Goal: Information Seeking & Learning: Learn about a topic

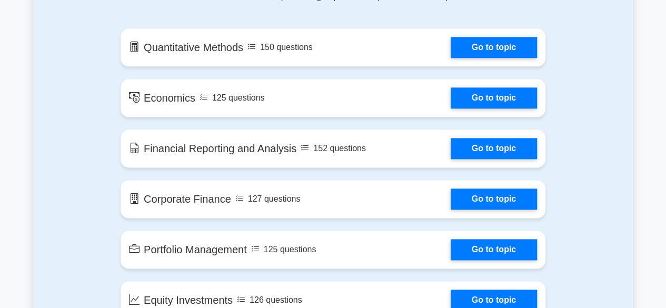
scroll to position [771, 0]
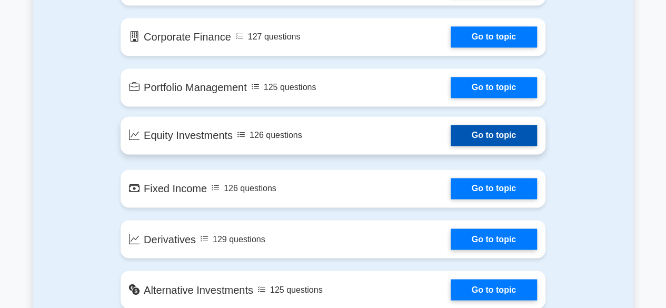
click at [451, 143] on link "Go to topic" at bounding box center [494, 135] width 86 height 21
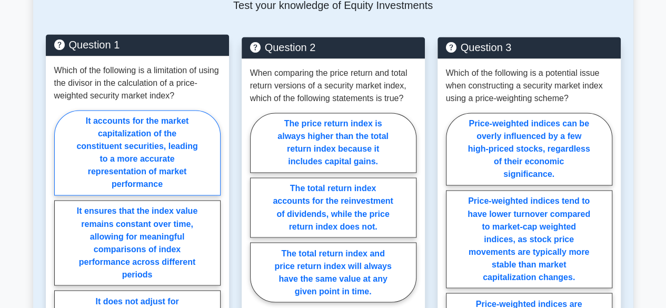
scroll to position [784, 0]
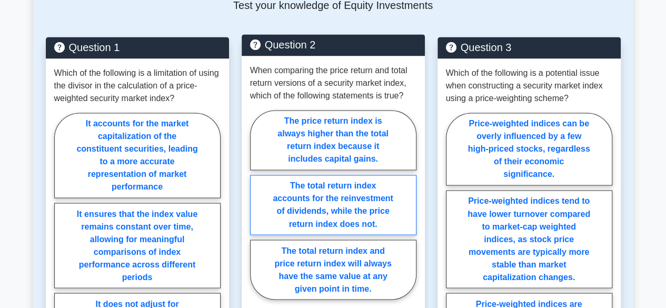
click at [322, 175] on label "The total return index accounts for the reinvestment of dividends, while the pr…" at bounding box center [333, 205] width 166 height 60
click at [257, 204] on input "The total return index accounts for the reinvestment of dividends, while the pr…" at bounding box center [253, 207] width 7 height 7
radio input "true"
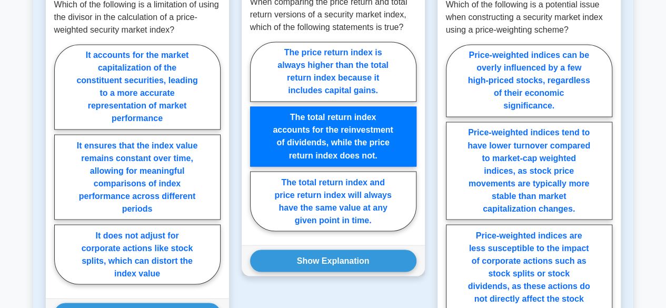
scroll to position [852, 0]
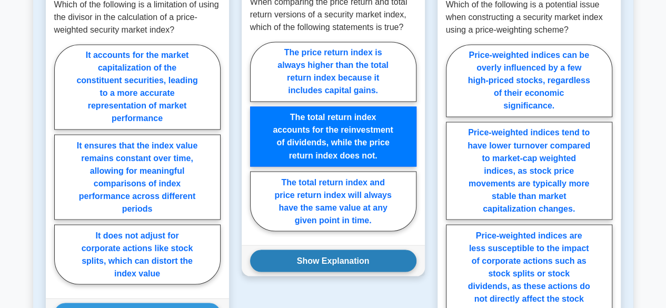
click at [321, 250] on button "Show Explanation" at bounding box center [333, 261] width 166 height 22
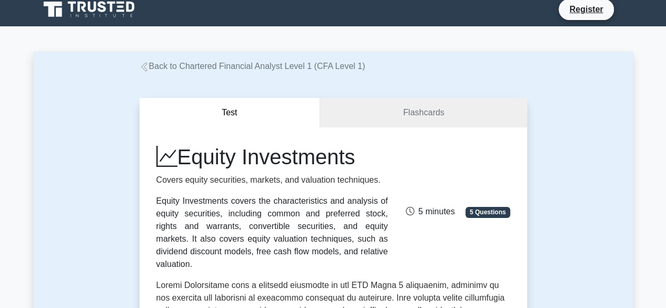
scroll to position [0, 0]
